Goal: Task Accomplishment & Management: Use online tool/utility

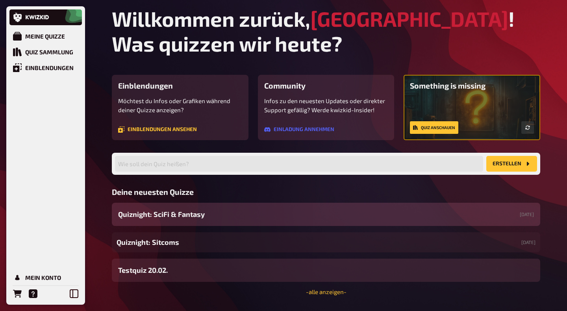
click at [176, 220] on span "Quiznight: SciFi & Fantasy" at bounding box center [161, 214] width 87 height 11
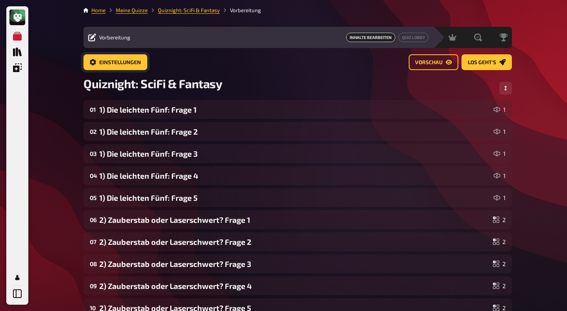
click at [122, 65] on span "Einstellungen" at bounding box center [120, 63] width 42 height 6
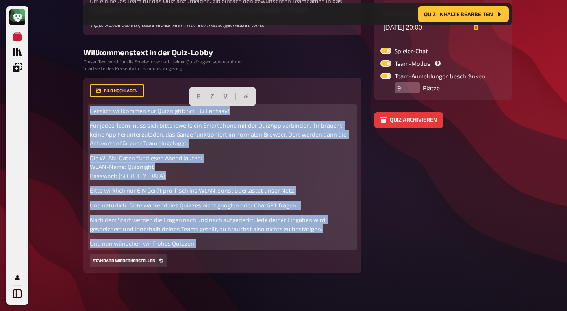
scroll to position [148, 0]
drag, startPoint x: 90, startPoint y: 146, endPoint x: 213, endPoint y: 240, distance: 154.5
click at [213, 240] on div "Herzlich willkommen zur Quiznight: SciFi & Fantasy! Für jedes Team muss sich bi…" at bounding box center [222, 177] width 265 height 142
copy div "Herzlich willkommen zur Quiznight: SciFi & Fantasy! Für jedes Team muss sich bi…"
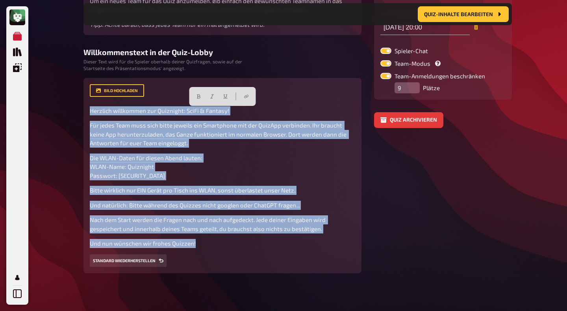
click at [421, 170] on aside "Einstellungen Spieler-URL theater-am-lohmarkt / quiznight-scifi-fantasy Startze…" at bounding box center [443, 116] width 138 height 313
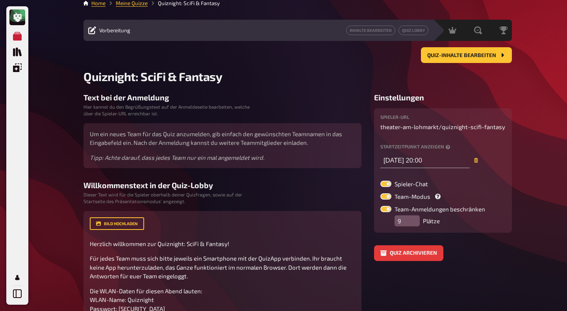
scroll to position [0, 0]
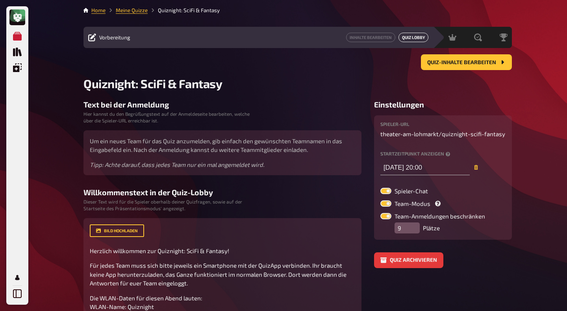
click at [412, 38] on link "Quiz Lobby" at bounding box center [413, 37] width 30 height 9
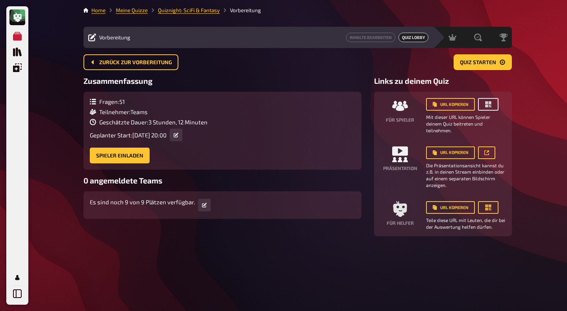
click at [490, 108] on icon "button" at bounding box center [488, 104] width 8 height 8
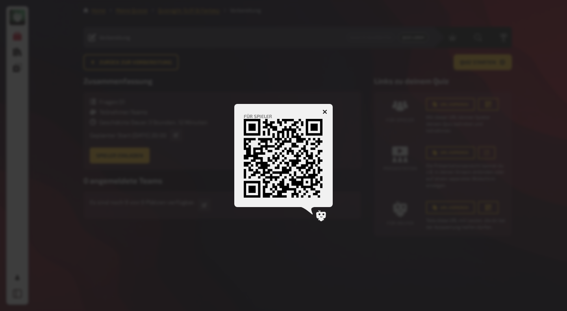
click at [324, 110] on icon "button" at bounding box center [324, 111] width 5 height 5
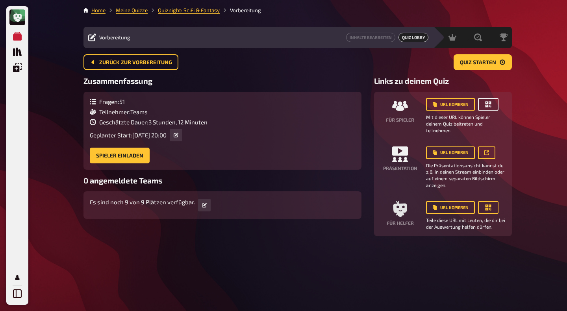
click at [491, 104] on icon "button" at bounding box center [488, 104] width 8 height 8
